Goal: Task Accomplishment & Management: Use online tool/utility

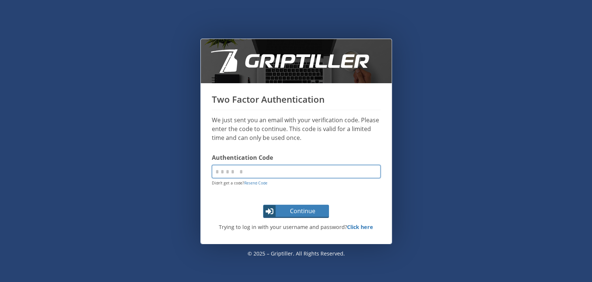
click at [290, 169] on input "code" at bounding box center [296, 171] width 169 height 13
paste input "******"
type input "******"
click at [289, 211] on span "Continue" at bounding box center [302, 211] width 52 height 9
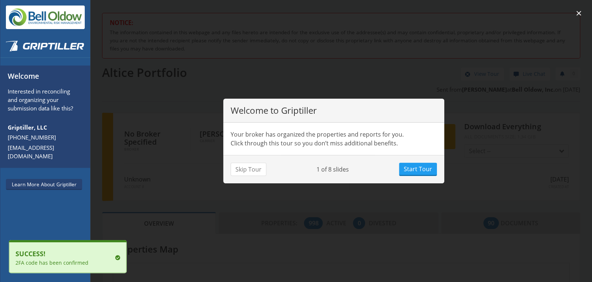
scroll to position [65, 214]
click at [246, 166] on button "Skip Tour" at bounding box center [248, 169] width 36 height 13
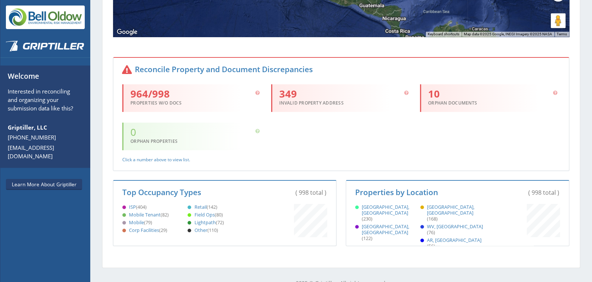
scroll to position [478, 0]
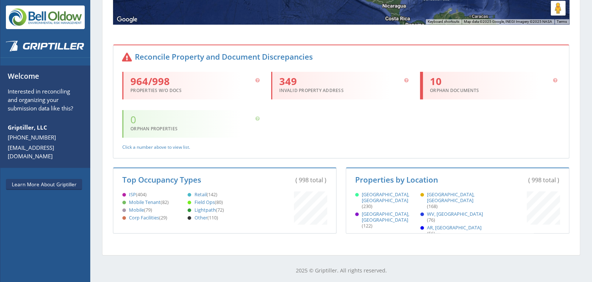
click at [468, 85] on div "10 Orphan Documents" at bounding box center [490, 86] width 140 height 28
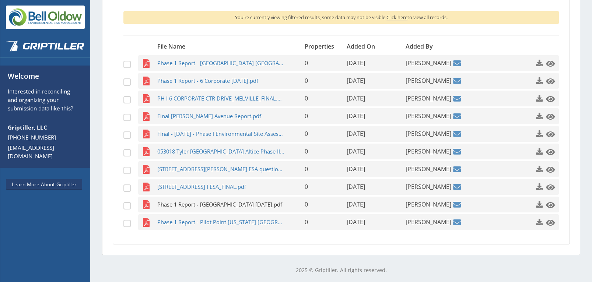
scroll to position [106, 0]
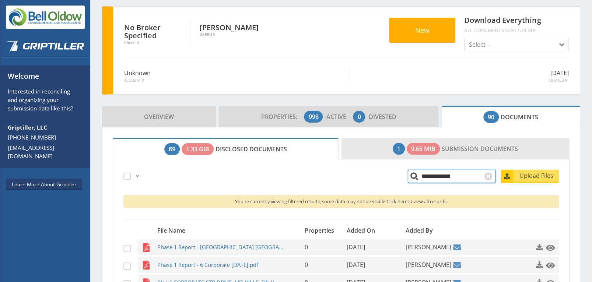
click at [366, 148] on link "1 9.65 MiB Submission Documents" at bounding box center [455, 148] width 228 height 21
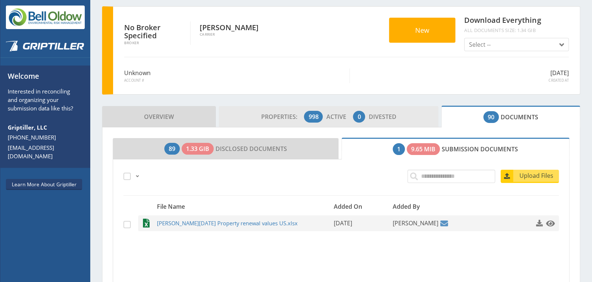
click at [261, 116] on span "Properties:" at bounding box center [282, 117] width 42 height 8
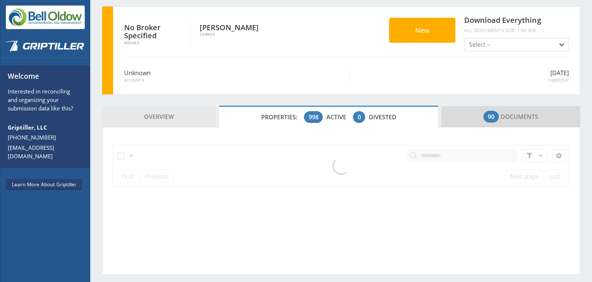
click at [186, 124] on link "Overview" at bounding box center [159, 116] width 114 height 21
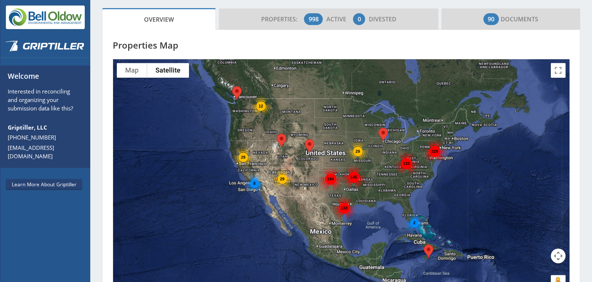
scroll to position [110, 0]
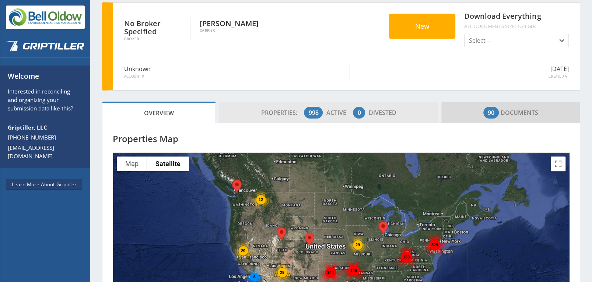
click at [269, 116] on span "Properties: 998 Active 0 Divested" at bounding box center [328, 112] width 135 height 15
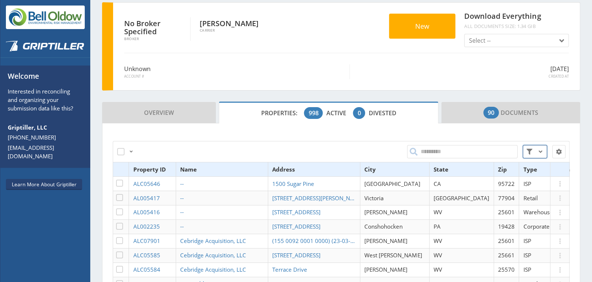
click at [536, 150] on span at bounding box center [540, 151] width 9 height 9
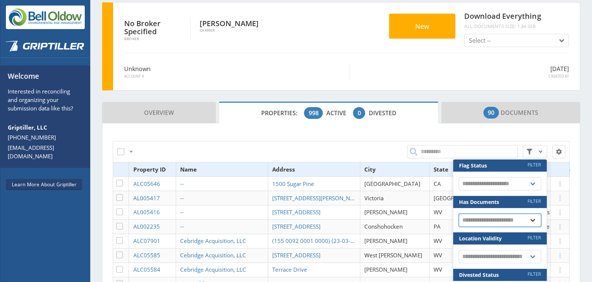
click at [506, 219] on select "**********" at bounding box center [499, 220] width 82 height 13
select select "*"
click at [458, 214] on select "**********" at bounding box center [499, 220] width 82 height 13
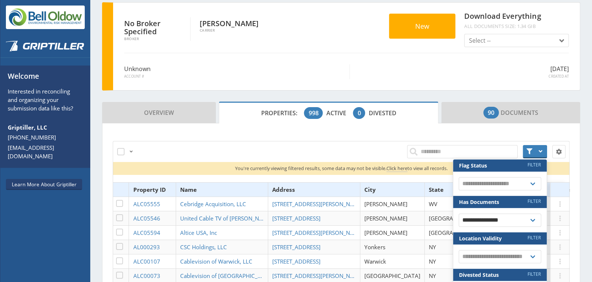
click at [227, 135] on div "**********" at bounding box center [341, 284] width 456 height 300
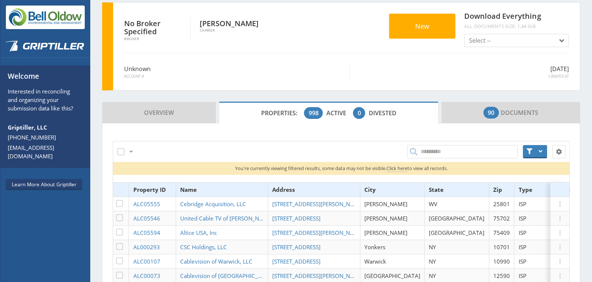
click at [433, 190] on th "State" at bounding box center [456, 190] width 64 height 14
click at [427, 190] on th "State" at bounding box center [456, 190] width 64 height 14
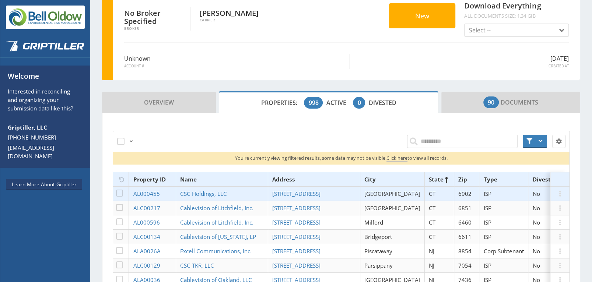
scroll to position [73, 0]
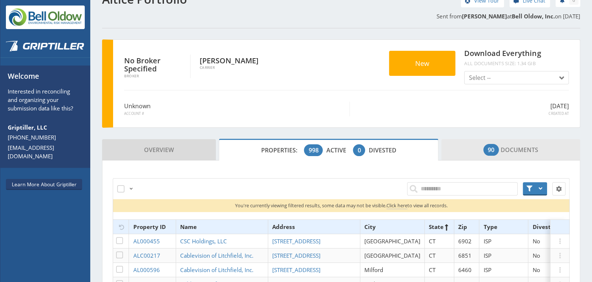
click at [464, 148] on link "90 Documents" at bounding box center [510, 149] width 139 height 21
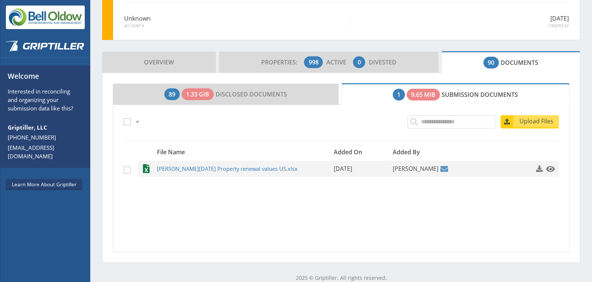
scroll to position [168, 0]
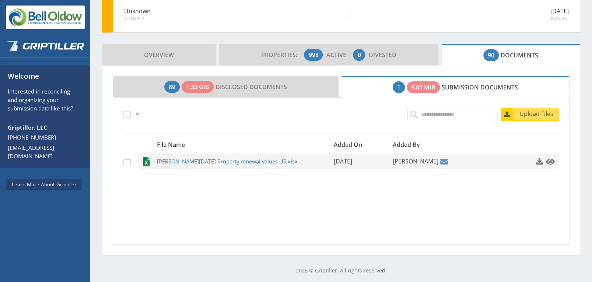
click at [352, 84] on link "1 9.65 MiB Submission Documents" at bounding box center [455, 87] width 228 height 22
click at [363, 87] on link "1 9.65 MiB Submission Documents" at bounding box center [455, 87] width 228 height 22
click at [487, 80] on link "1 9.65 MiB Submission Documents" at bounding box center [455, 87] width 228 height 22
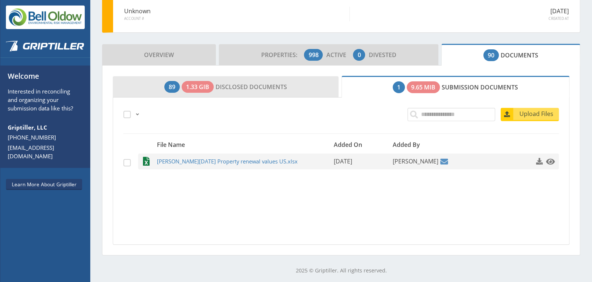
click at [236, 82] on link "89 1.33 GiB Disclosed Documents" at bounding box center [226, 86] width 226 height 21
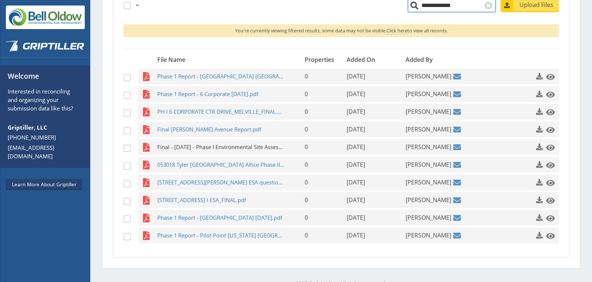
scroll to position [290, 0]
